Goal: Information Seeking & Learning: Understand process/instructions

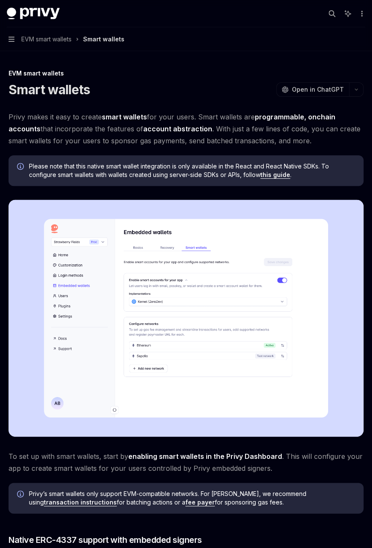
type textarea "*"
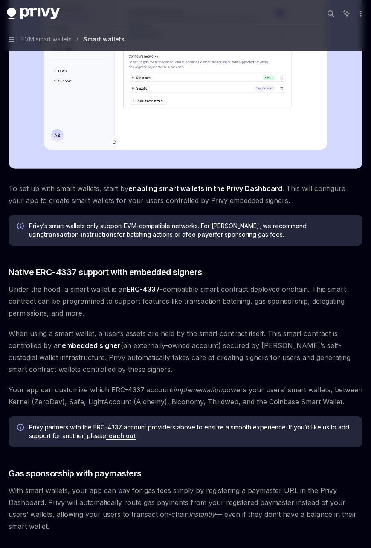
scroll to position [298, 0]
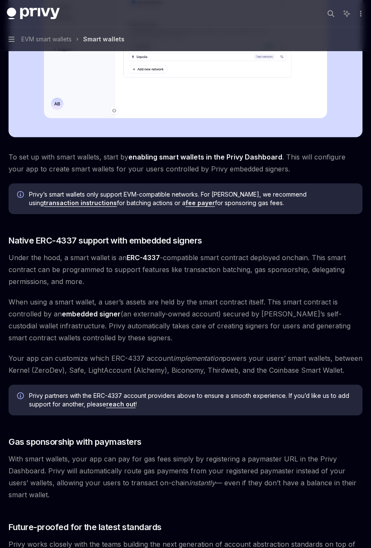
click at [66, 156] on span "To set up with smart wallets, start by enabling smart wallets in the Privy Dash…" at bounding box center [186, 163] width 354 height 24
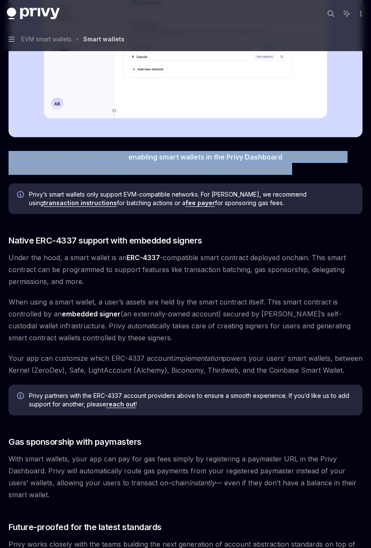
click at [66, 156] on span "To set up with smart wallets, start by enabling smart wallets in the Privy Dash…" at bounding box center [186, 163] width 354 height 24
drag, startPoint x: 66, startPoint y: 156, endPoint x: 186, endPoint y: 148, distance: 119.6
click at [186, 148] on div "Privy makes it easy to create smart wallets for your users. Smart wallets are p…" at bounding box center [186, 198] width 354 height 773
click at [105, 152] on span "To set up with smart wallets, start by enabling smart wallets in the Privy Dash…" at bounding box center [186, 163] width 354 height 24
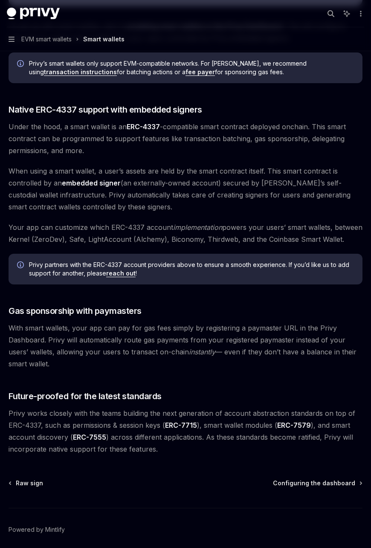
scroll to position [462, 0]
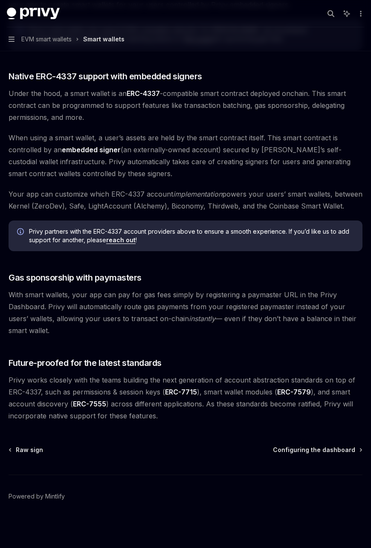
click at [92, 381] on span "Privy works closely with the teams building the next generation of account abst…" at bounding box center [186, 398] width 354 height 48
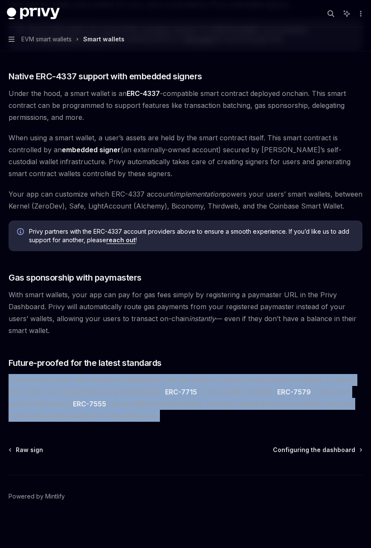
click at [92, 381] on span "Privy works closely with the teams building the next generation of account abst…" at bounding box center [186, 398] width 354 height 48
drag, startPoint x: 92, startPoint y: 381, endPoint x: 214, endPoint y: 385, distance: 122.0
click at [214, 385] on span "Privy works closely with the teams building the next generation of account abst…" at bounding box center [186, 398] width 354 height 48
click at [218, 379] on span "Privy works closely with the teams building the next generation of account abst…" at bounding box center [186, 398] width 354 height 48
